Goal: Check status: Check status

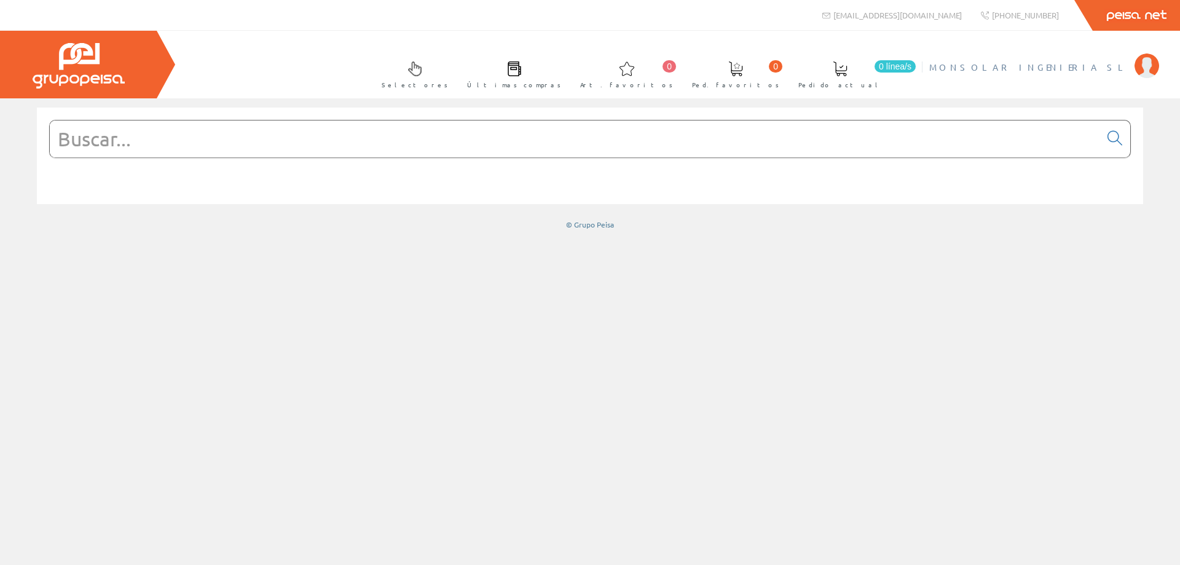
click at [1059, 65] on span "MONSOLAR INGENIERIA SL" at bounding box center [1028, 67] width 199 height 12
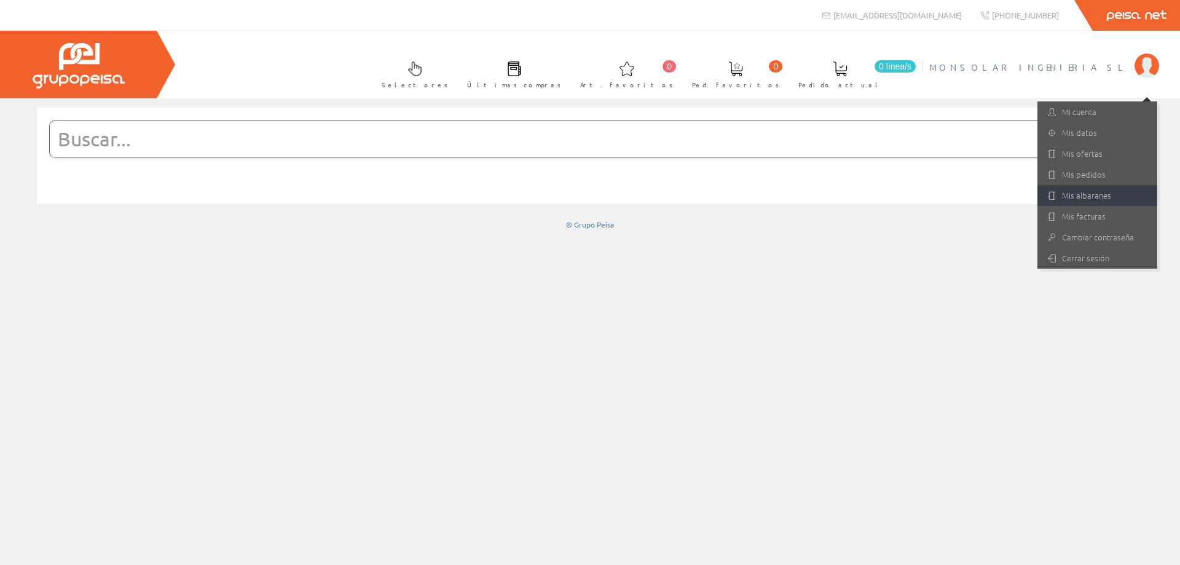
click at [1100, 191] on link "Mis albaranes" at bounding box center [1097, 195] width 120 height 21
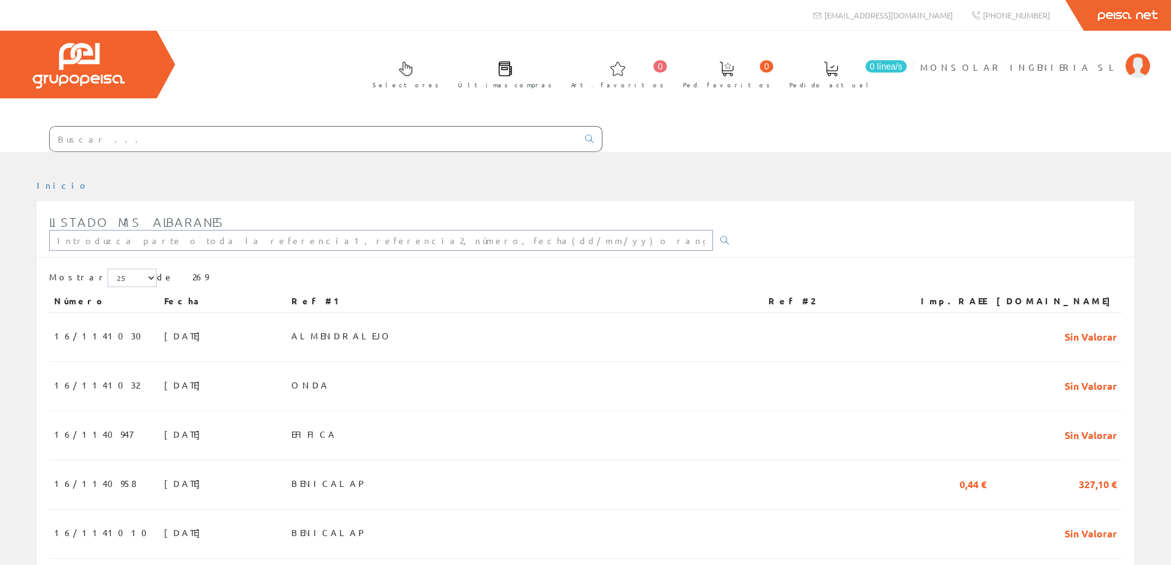
click at [119, 245] on input "text" at bounding box center [381, 240] width 664 height 21
type input "BENICALAP"
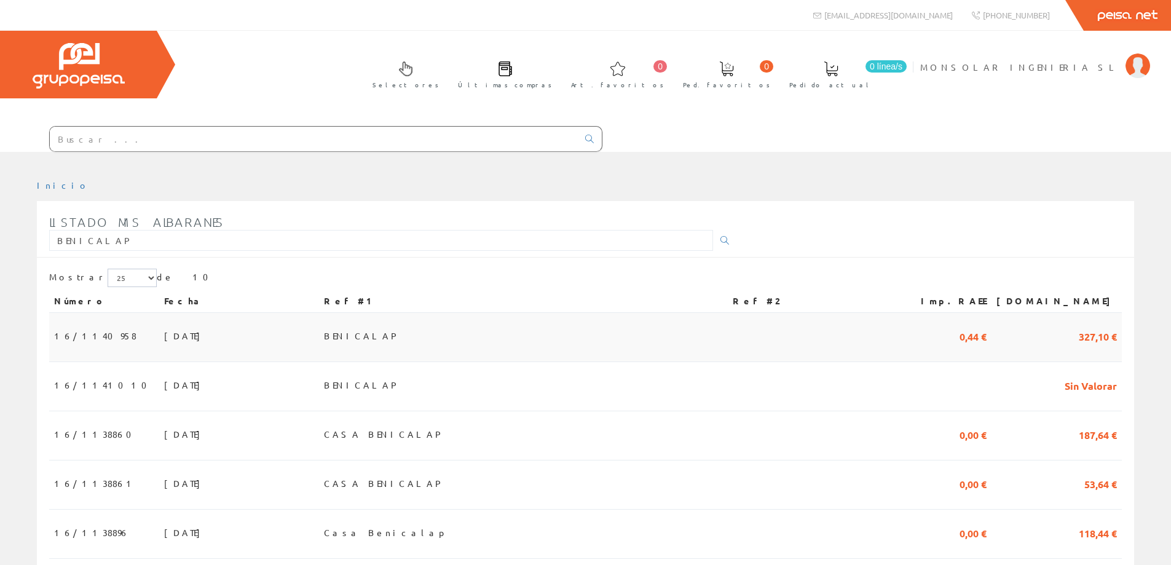
click at [164, 334] on span "03/09/2025" at bounding box center [185, 335] width 42 height 21
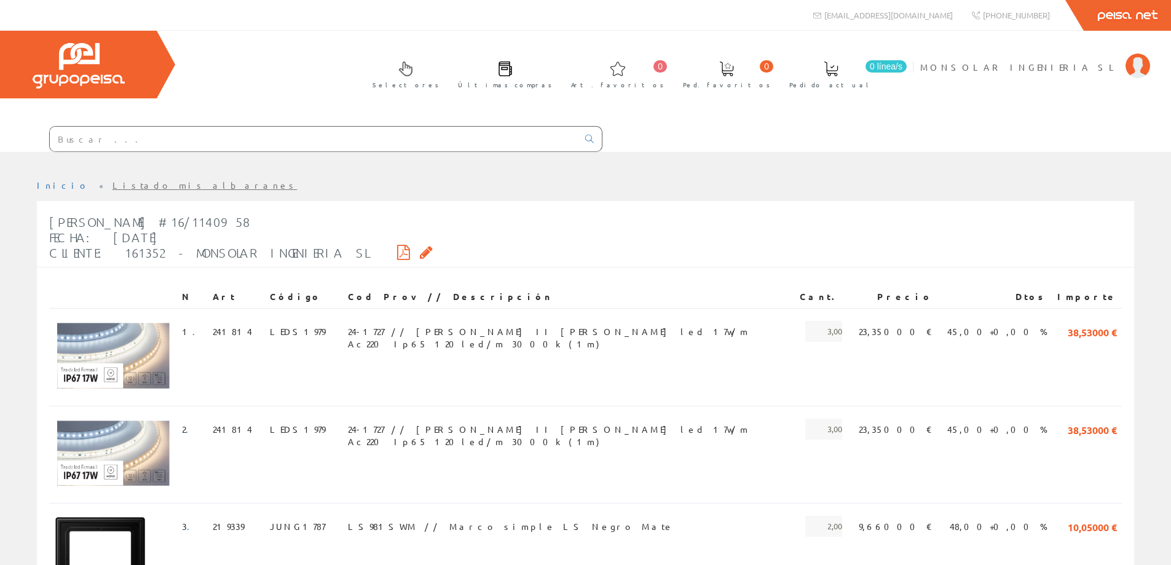
click at [397, 253] on icon at bounding box center [403, 252] width 13 height 9
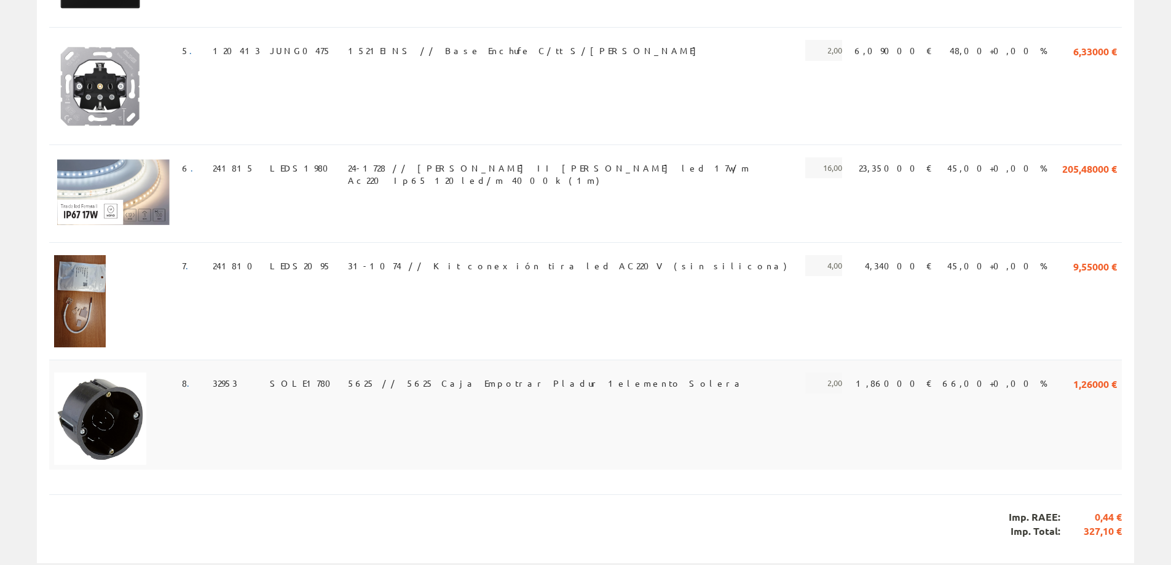
scroll to position [742, 0]
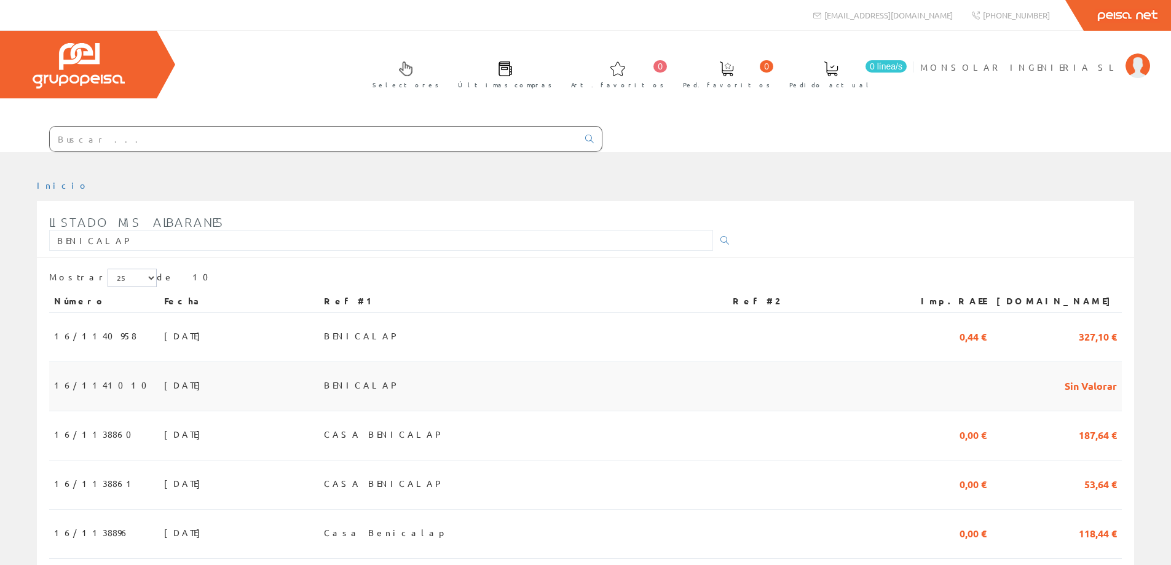
click at [164, 382] on span "[DATE]" at bounding box center [185, 384] width 42 height 21
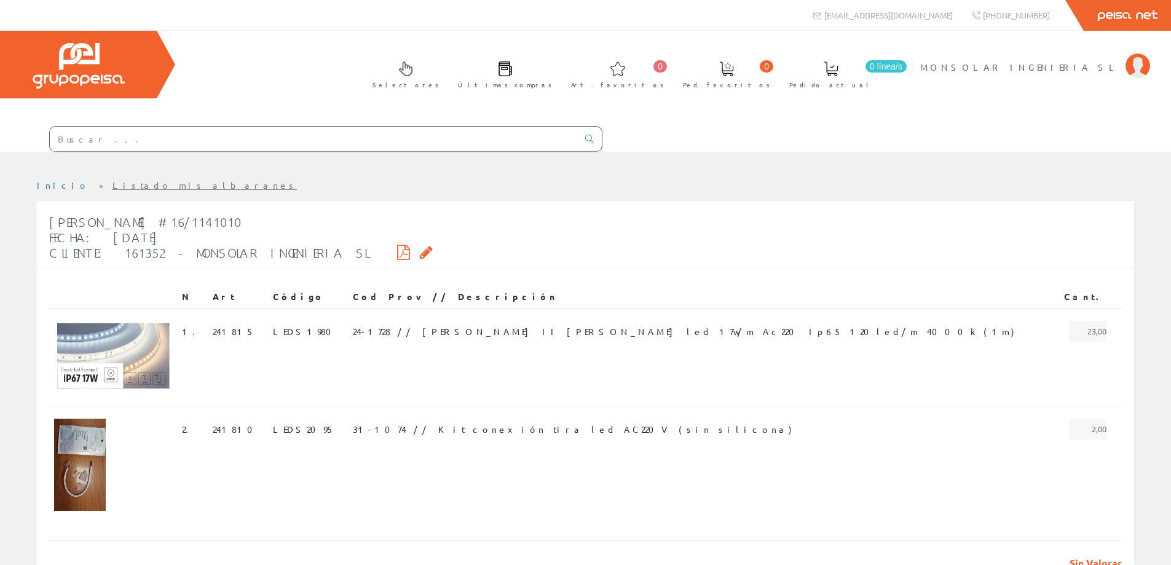
click at [397, 251] on icon at bounding box center [403, 252] width 13 height 9
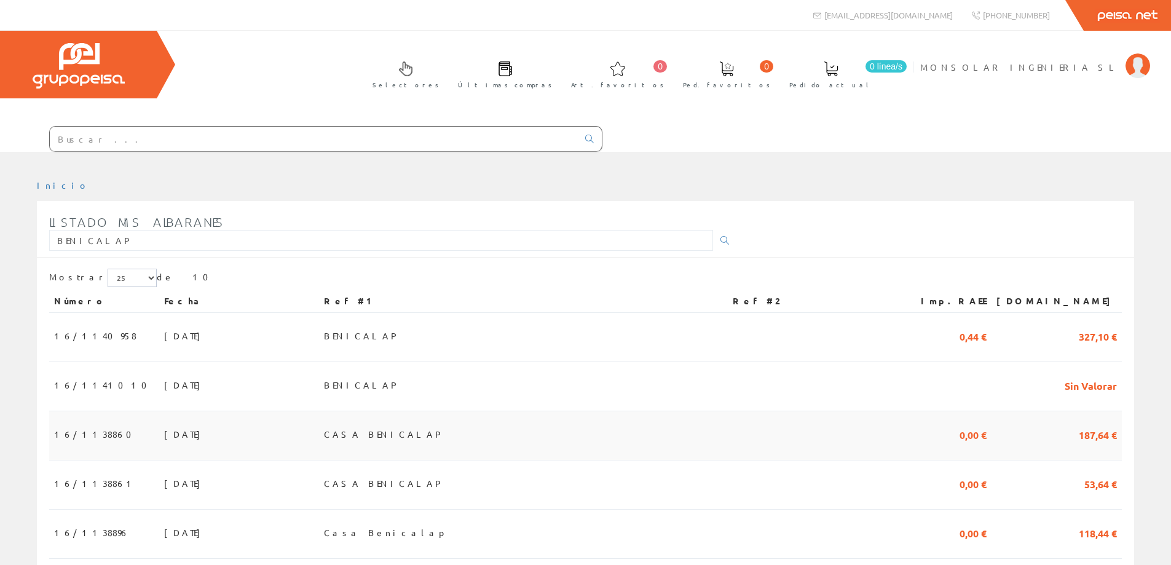
click at [164, 431] on span "[DATE]" at bounding box center [185, 433] width 42 height 21
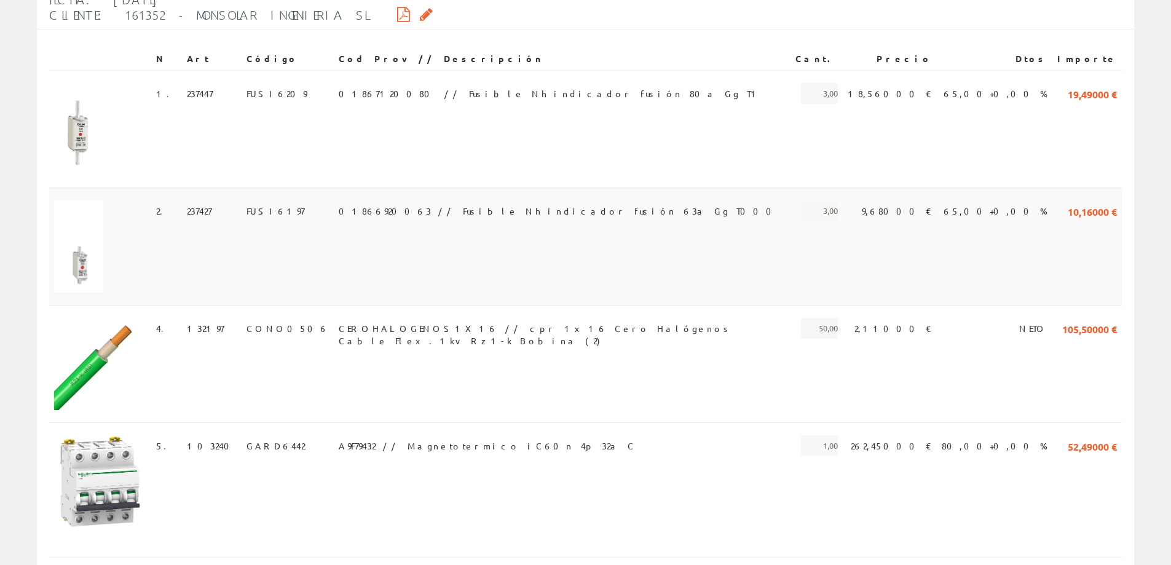
scroll to position [246, 0]
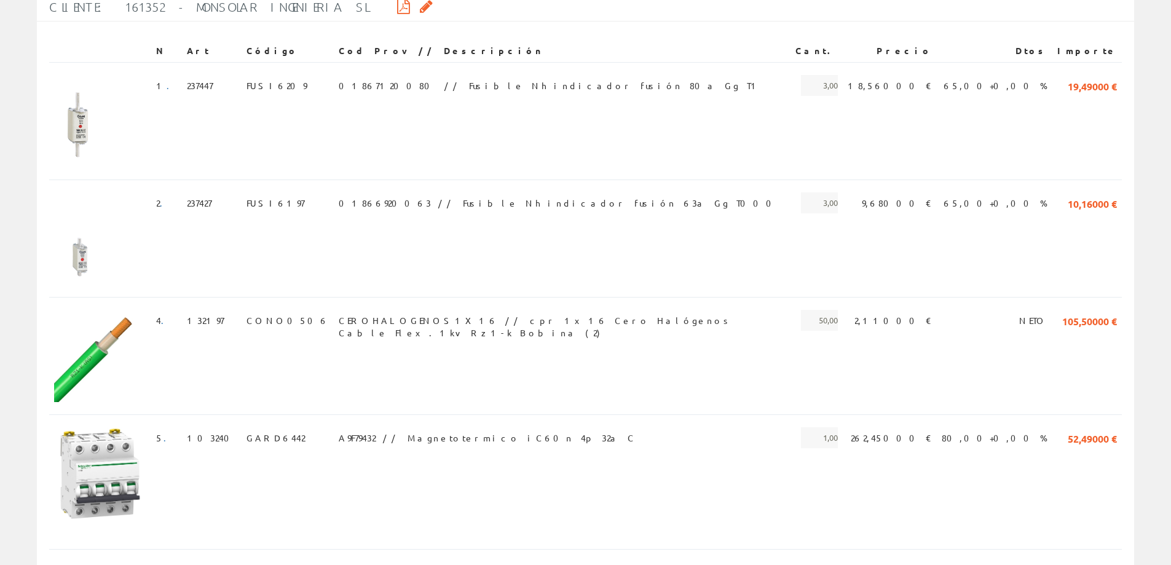
click at [397, 7] on icon at bounding box center [403, 6] width 13 height 9
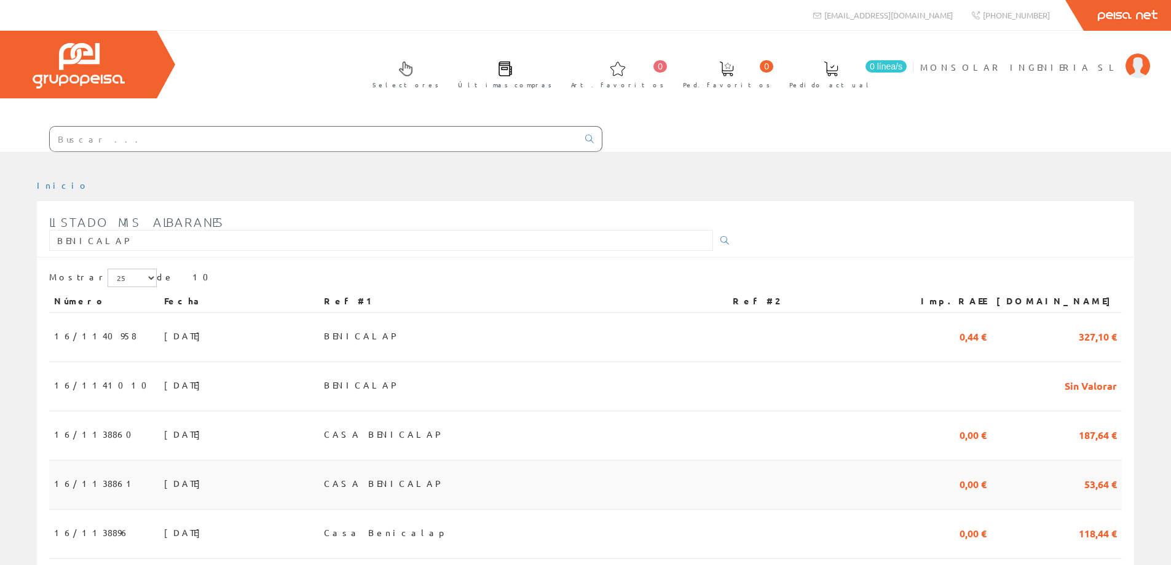
click at [164, 479] on span "[DATE]" at bounding box center [185, 483] width 42 height 21
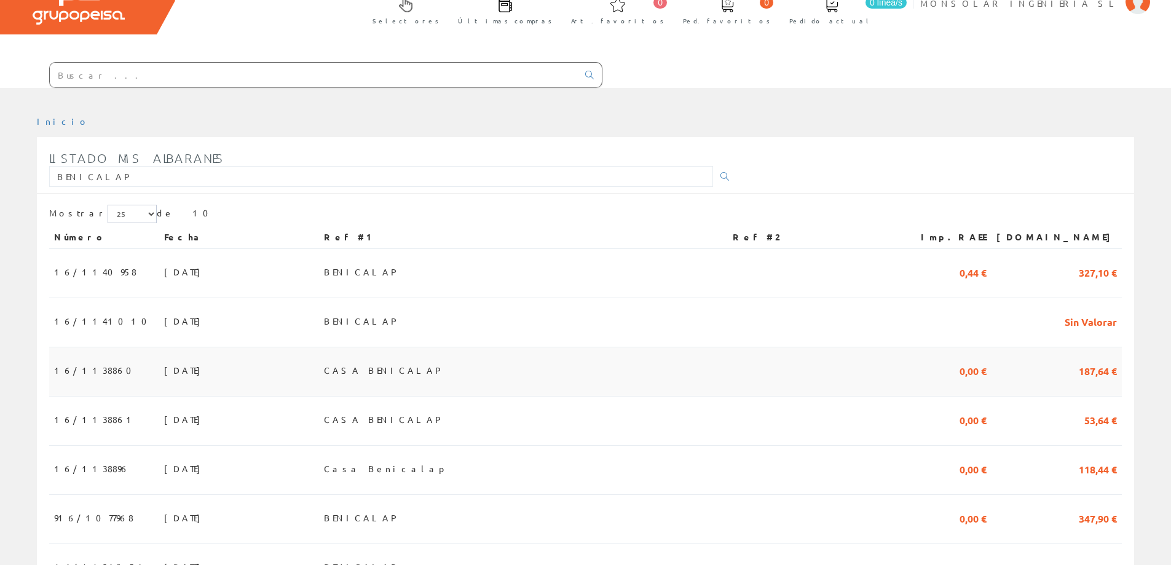
scroll to position [123, 0]
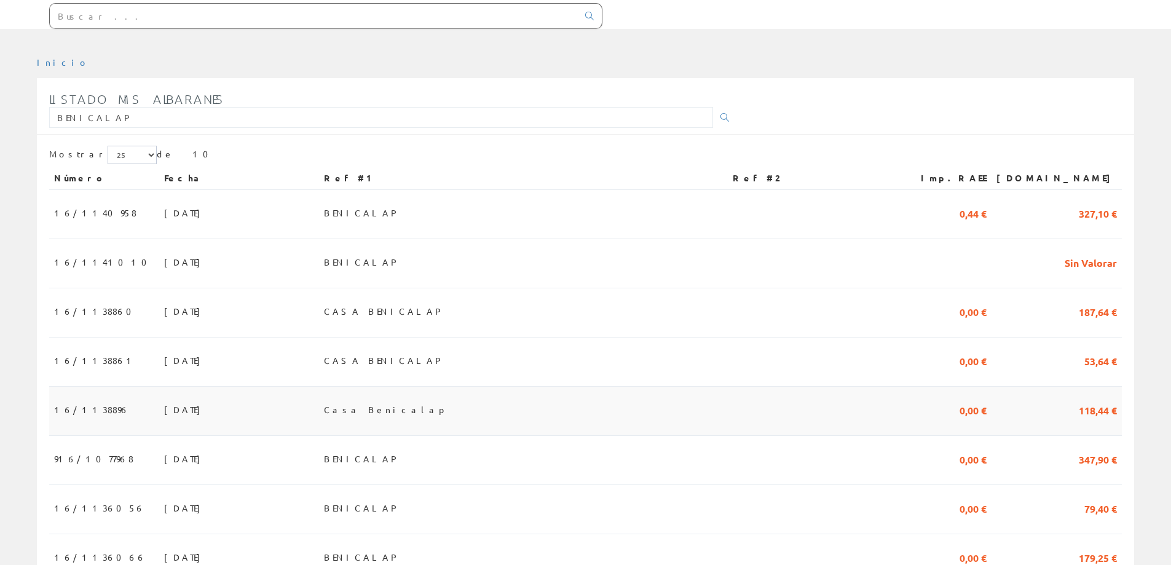
click at [164, 412] on span "[DATE]" at bounding box center [185, 409] width 42 height 21
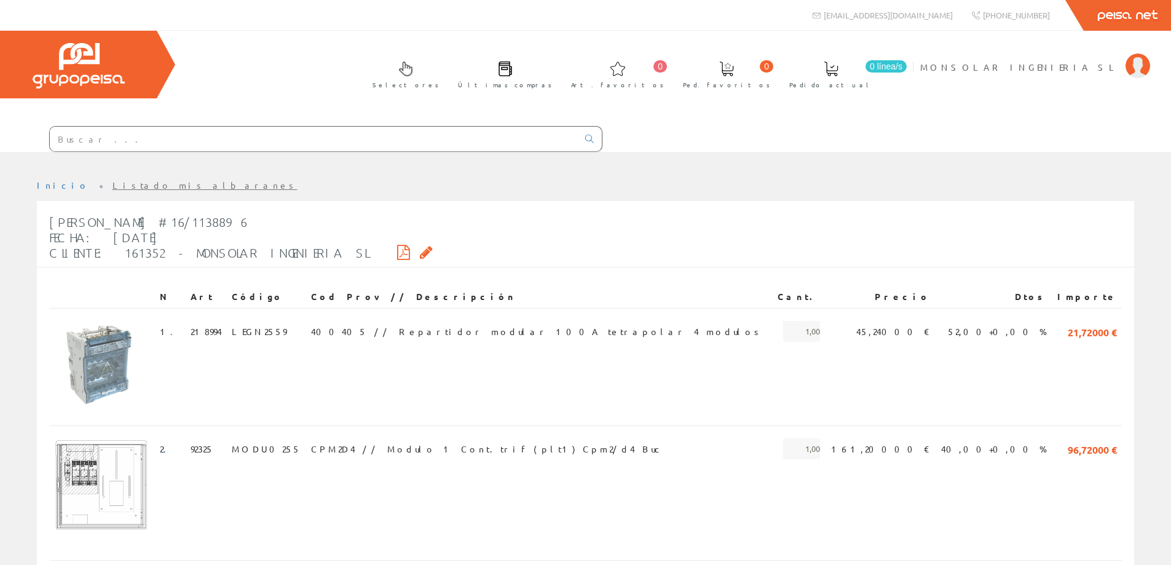
click at [397, 250] on icon at bounding box center [403, 252] width 13 height 9
